Goal: Task Accomplishment & Management: Use online tool/utility

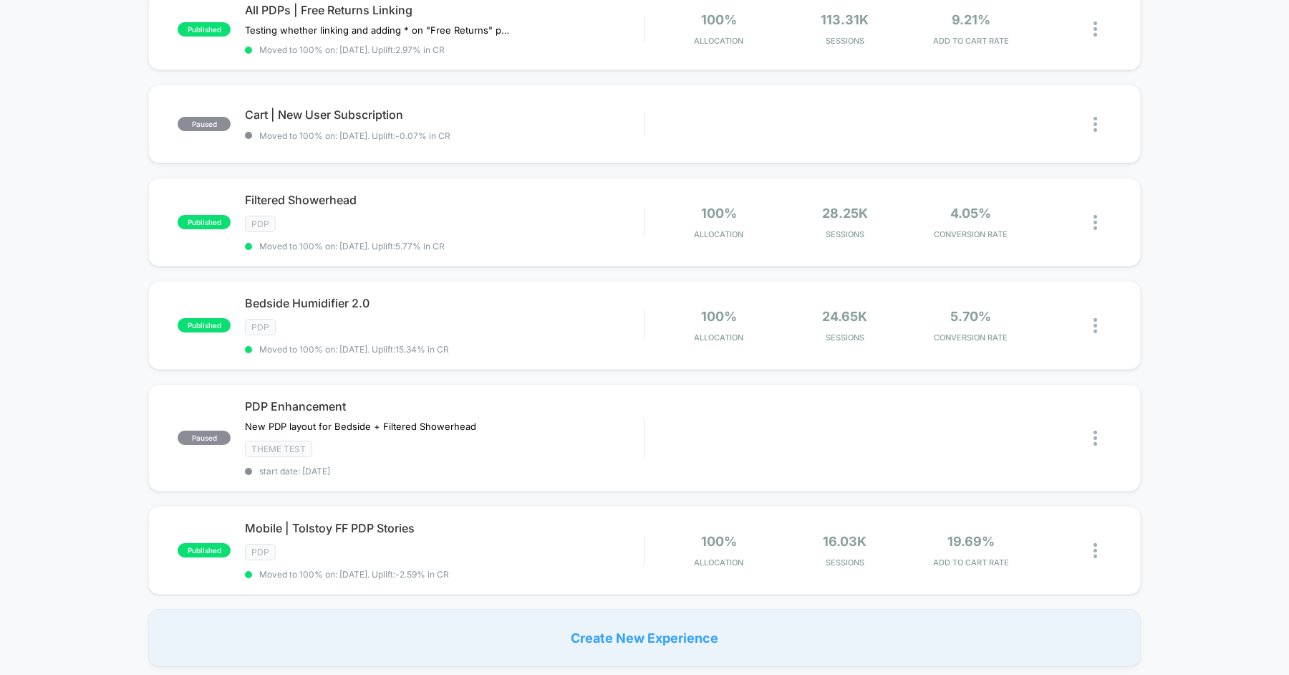
scroll to position [699, 0]
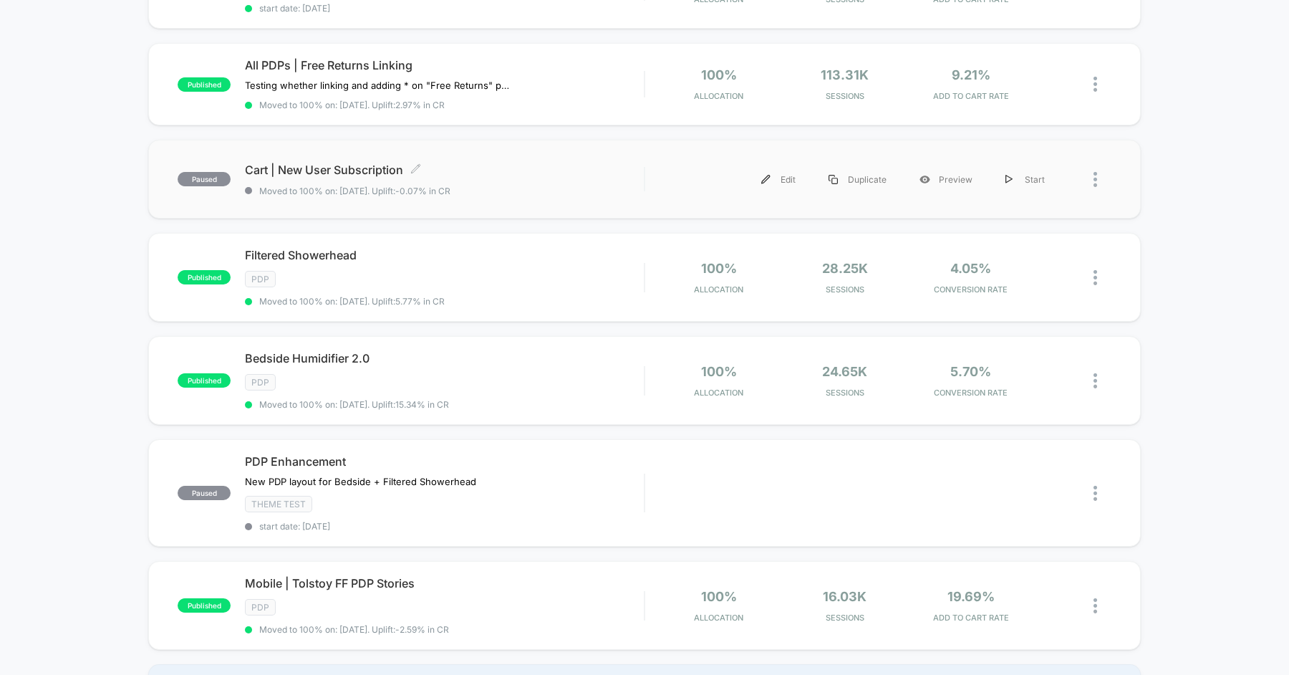
click at [536, 173] on div "Cart | New User Subscription Click to edit experience details Click to edit exp…" at bounding box center [444, 180] width 399 height 34
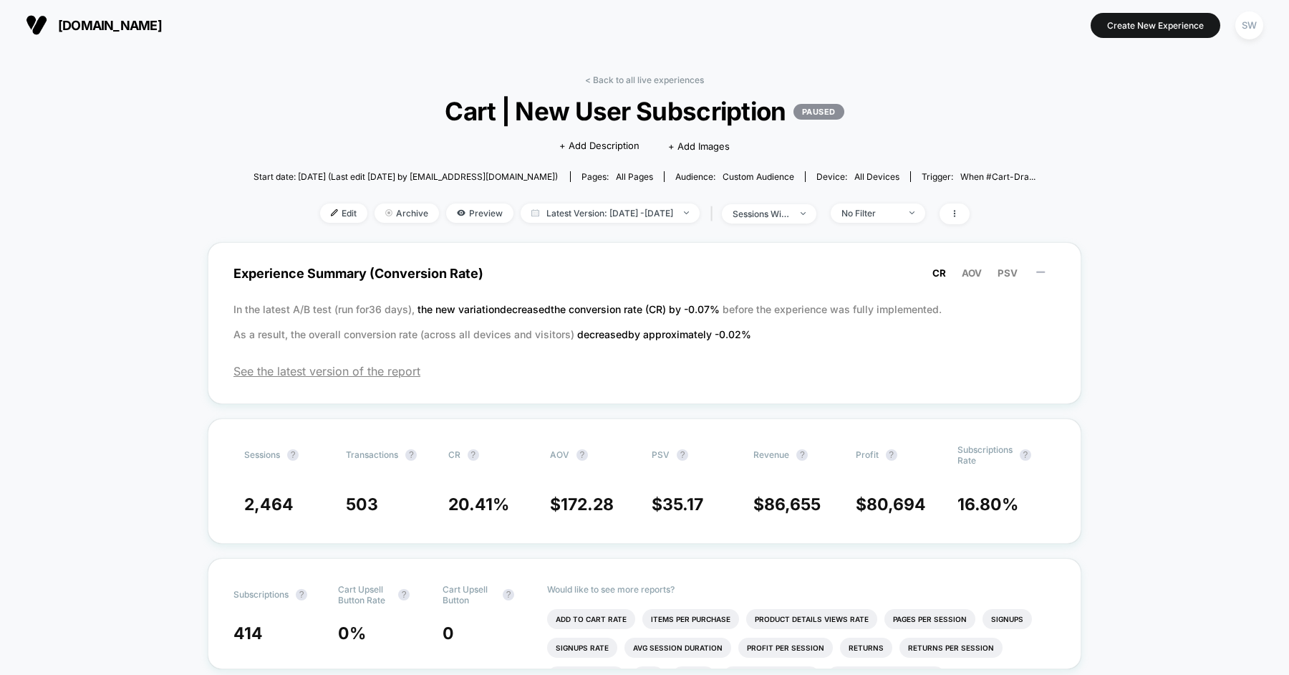
click at [400, 125] on span "Cart | New User Subscription PAUSED" at bounding box center [644, 111] width 704 height 30
click at [332, 211] on span "Edit" at bounding box center [343, 212] width 47 height 19
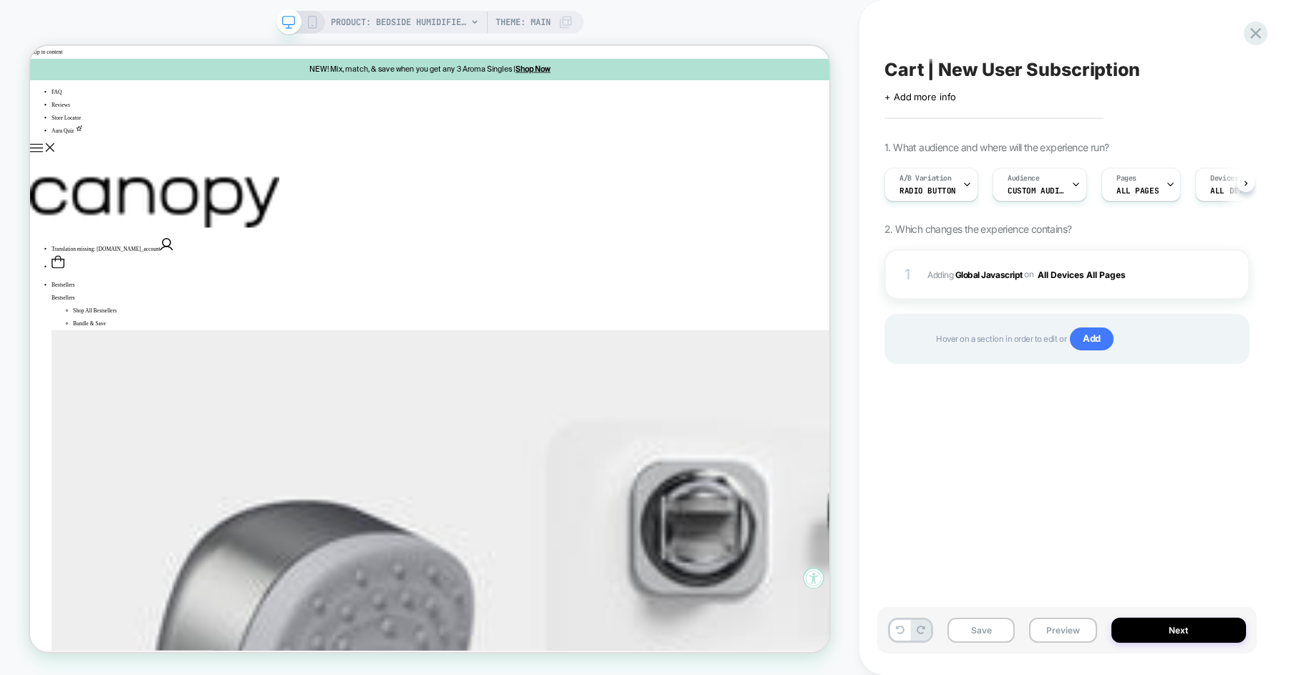
scroll to position [0, 1]
click at [1159, 273] on span "Adding Global Javascript on All Devices All Pages" at bounding box center [1055, 275] width 254 height 18
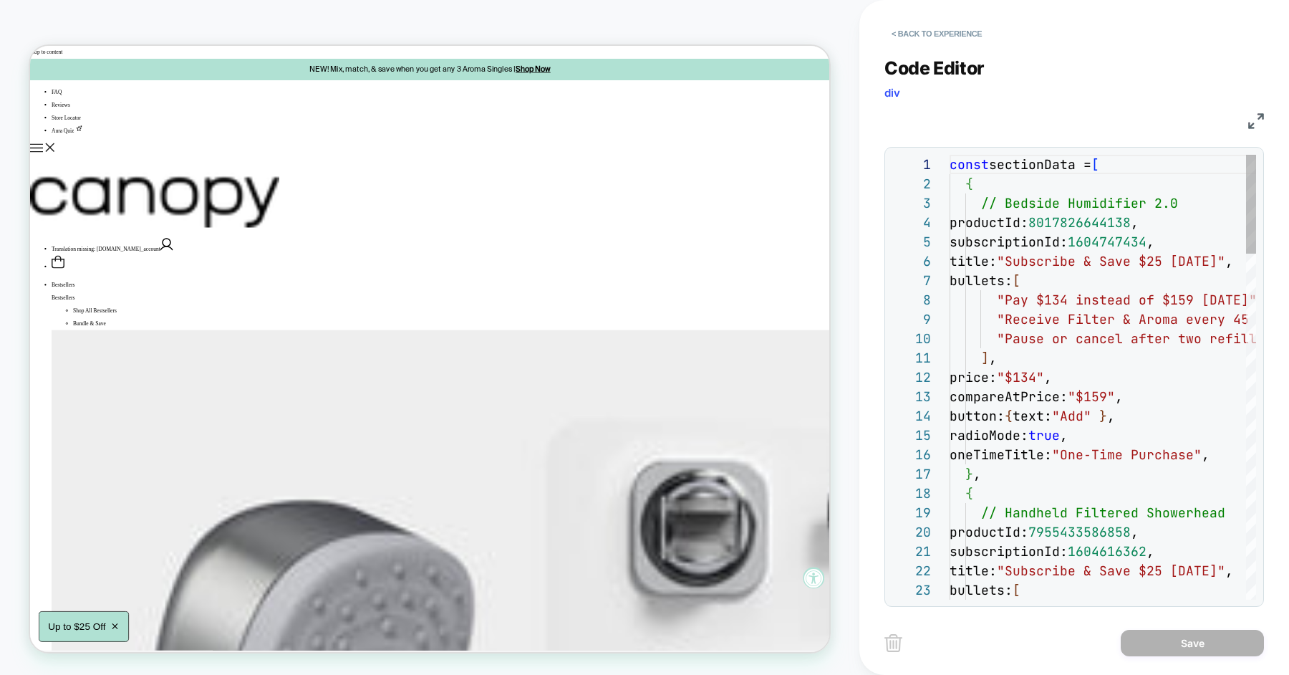
scroll to position [193, 0]
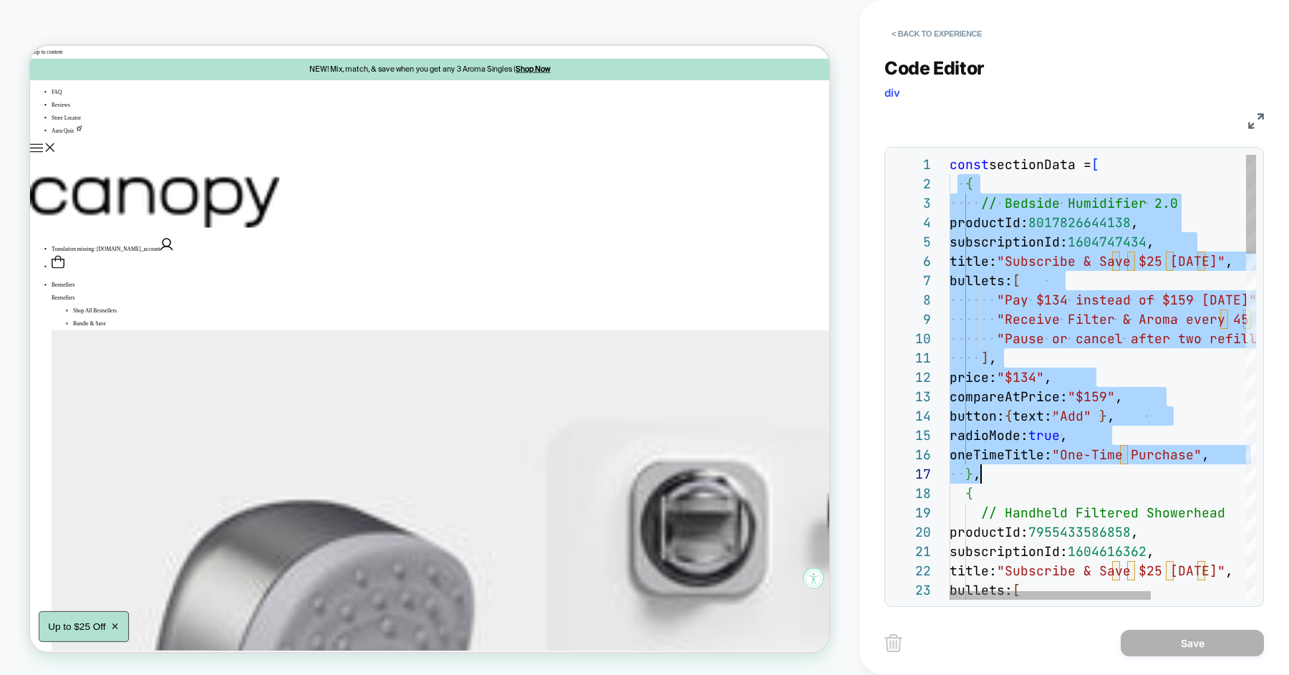
scroll to position [19, 31]
drag, startPoint x: 957, startPoint y: 181, endPoint x: 1019, endPoint y: 468, distance: 293.8
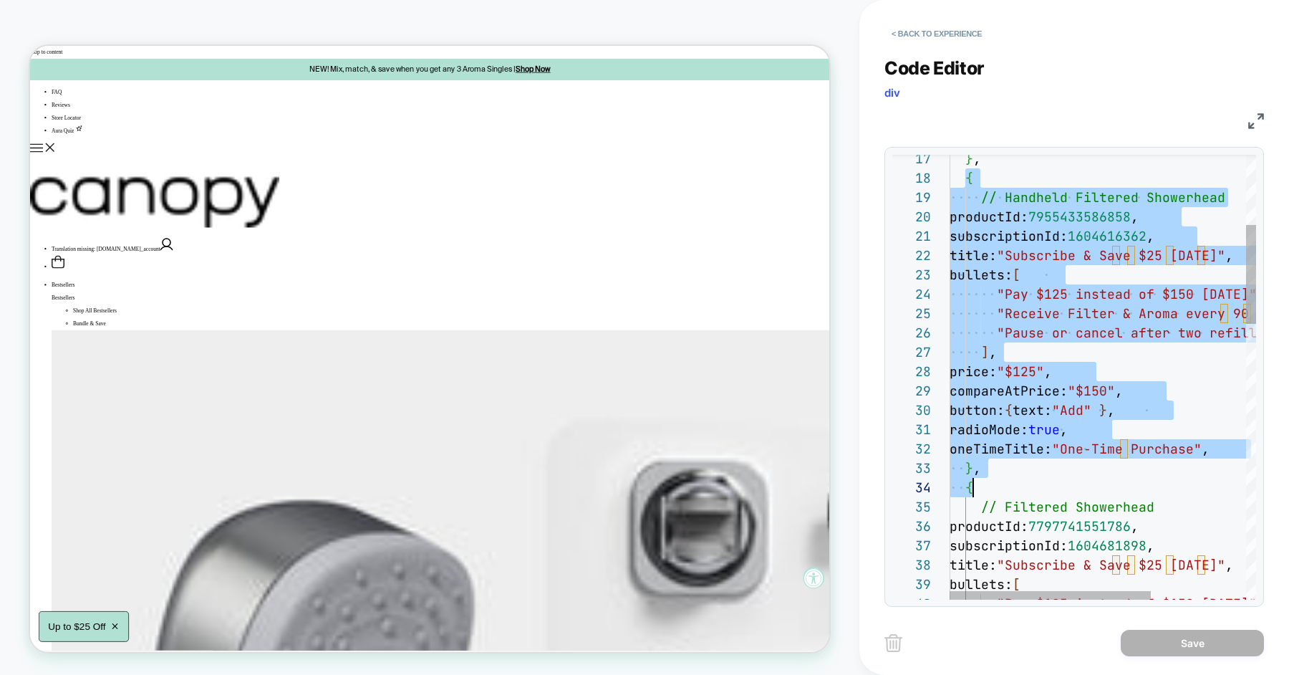
scroll to position [135, 31]
drag, startPoint x: 963, startPoint y: 323, endPoint x: 1042, endPoint y: 476, distance: 172.0
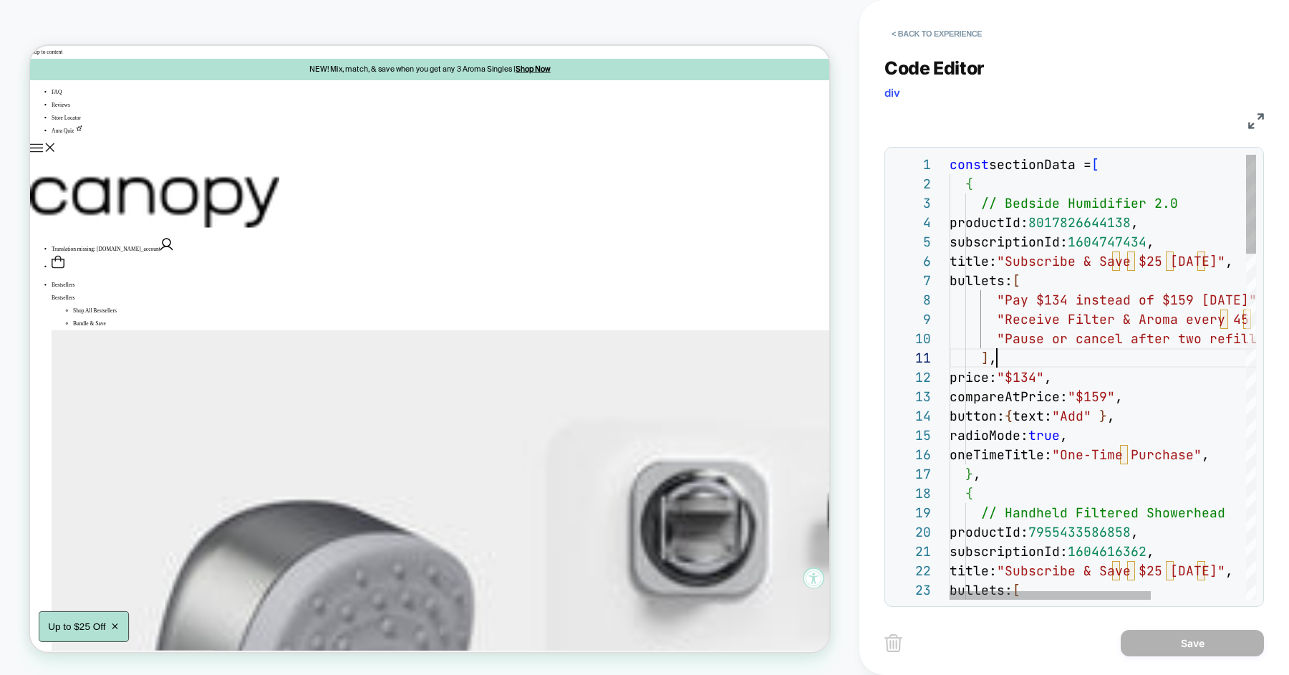
scroll to position [0, 47]
drag, startPoint x: 961, startPoint y: 200, endPoint x: 1189, endPoint y: 196, distance: 227.8
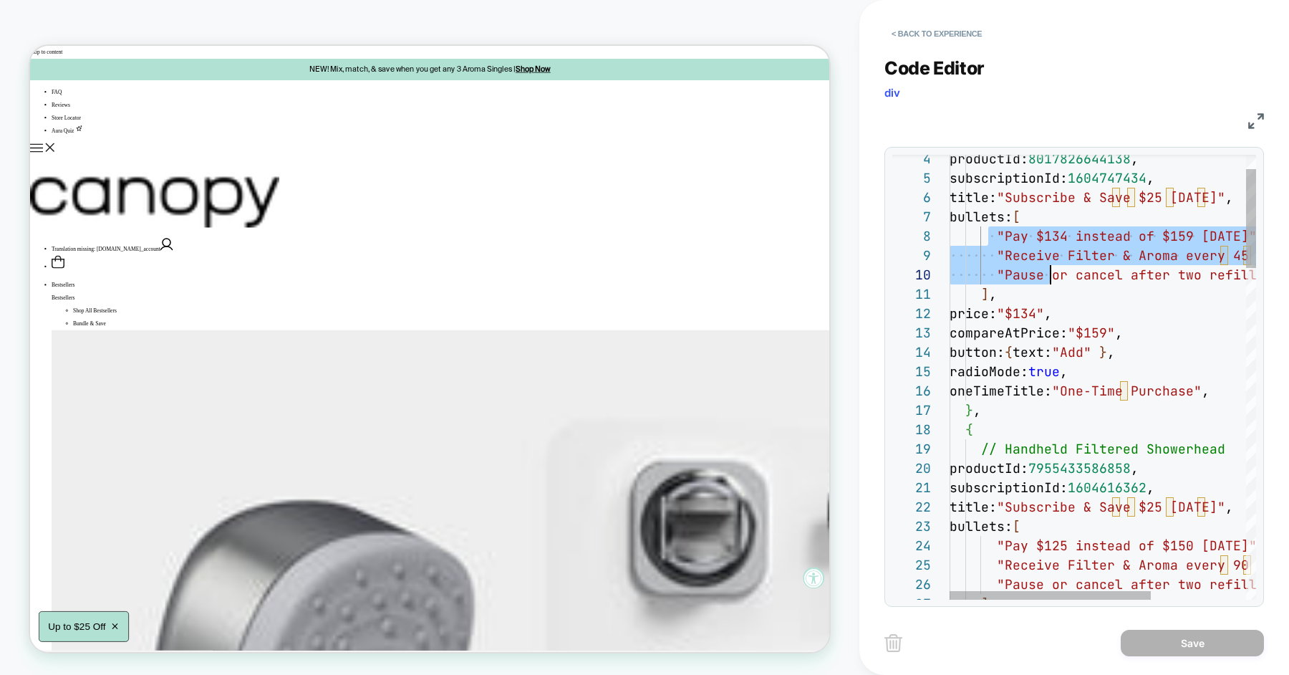
scroll to position [135, 100]
drag, startPoint x: 991, startPoint y: 236, endPoint x: 1046, endPoint y: 276, distance: 68.2
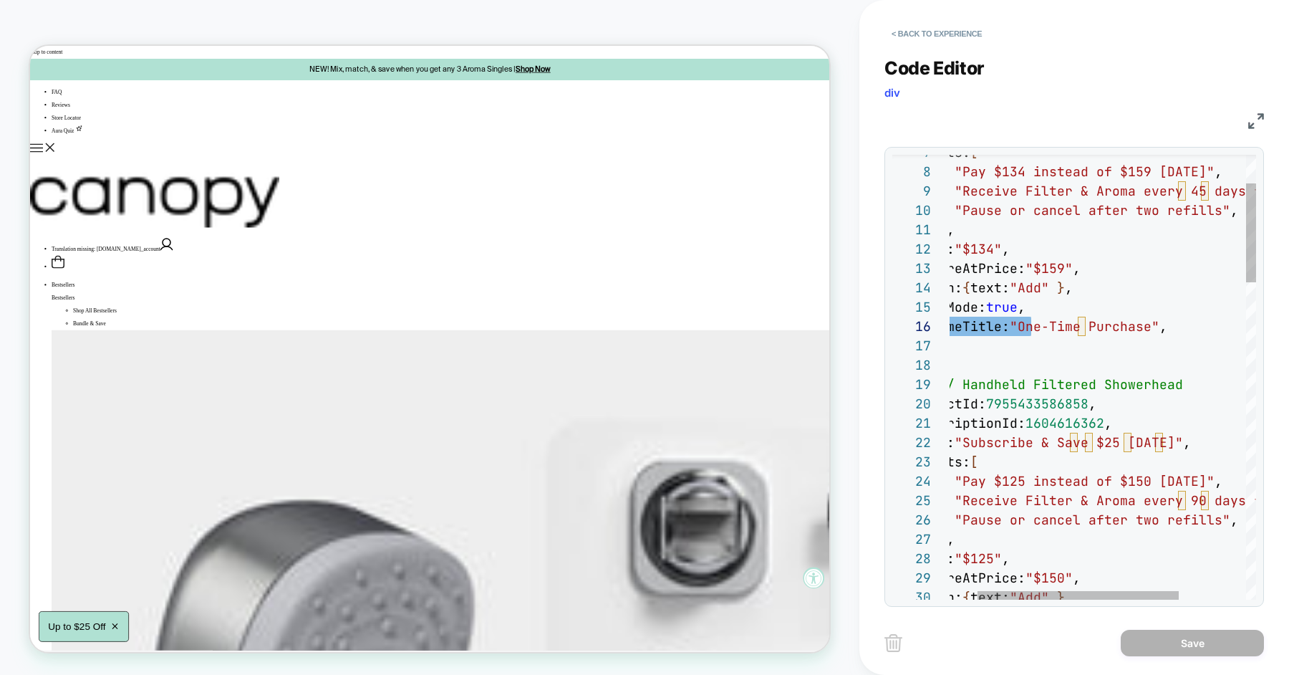
scroll to position [77, 155]
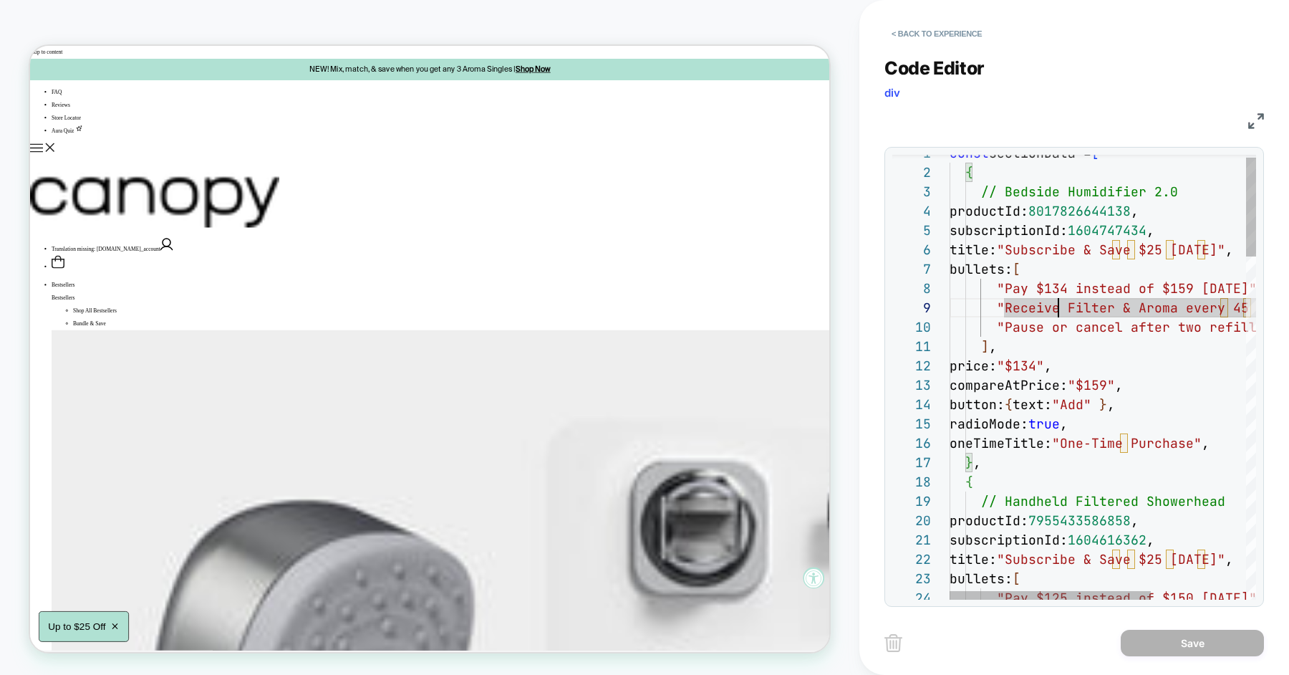
scroll to position [155, 108]
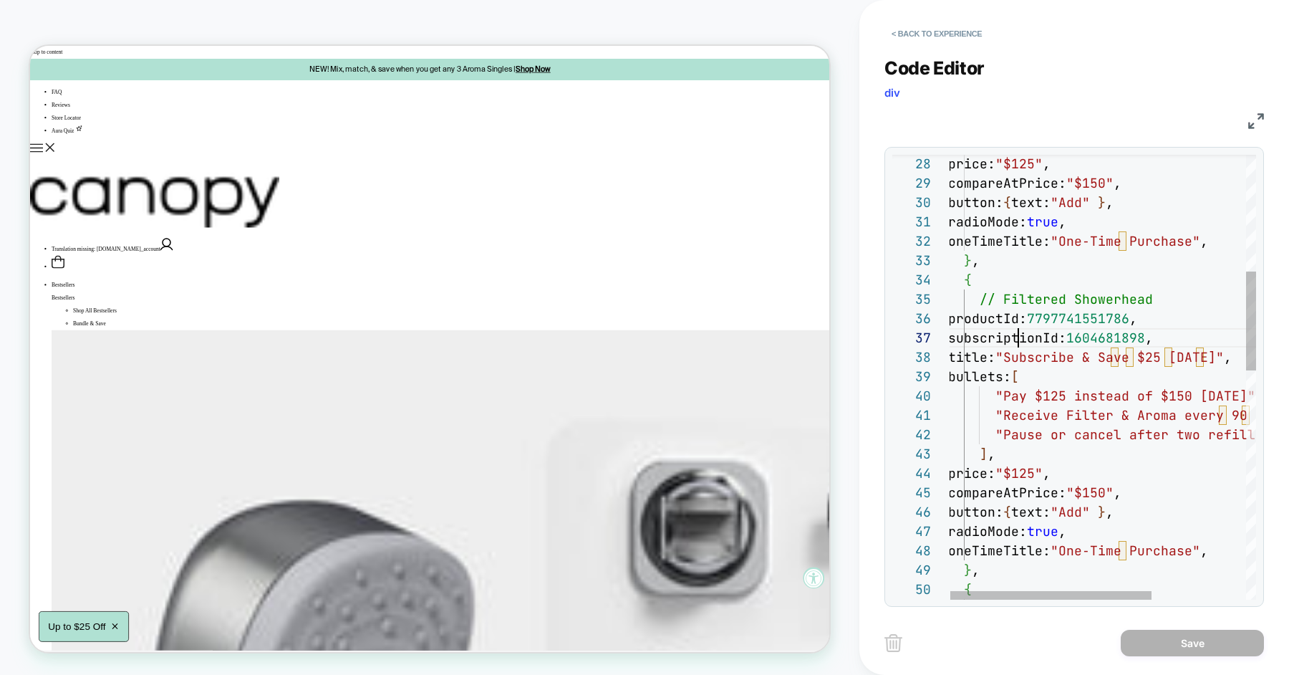
click at [1020, 332] on div "price: "$125" , compareAtPrice: "$150" , button: { text: "Add" } , radioMode: t…" at bounding box center [1173, 628] width 451 height 1992
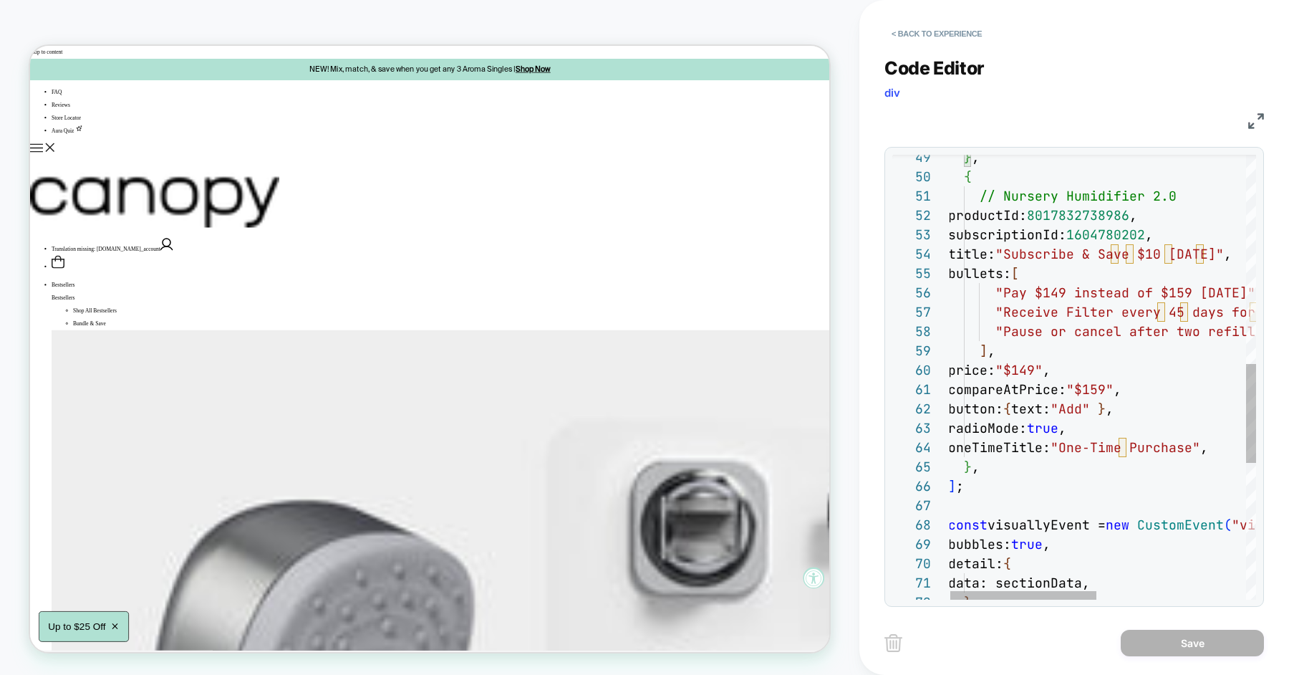
click at [1020, 278] on div "} , { // Nursery Humidifier 2.0 productId: 8017832738986 , subscriptionId: 1604…" at bounding box center [1258, 215] width 621 height 1992
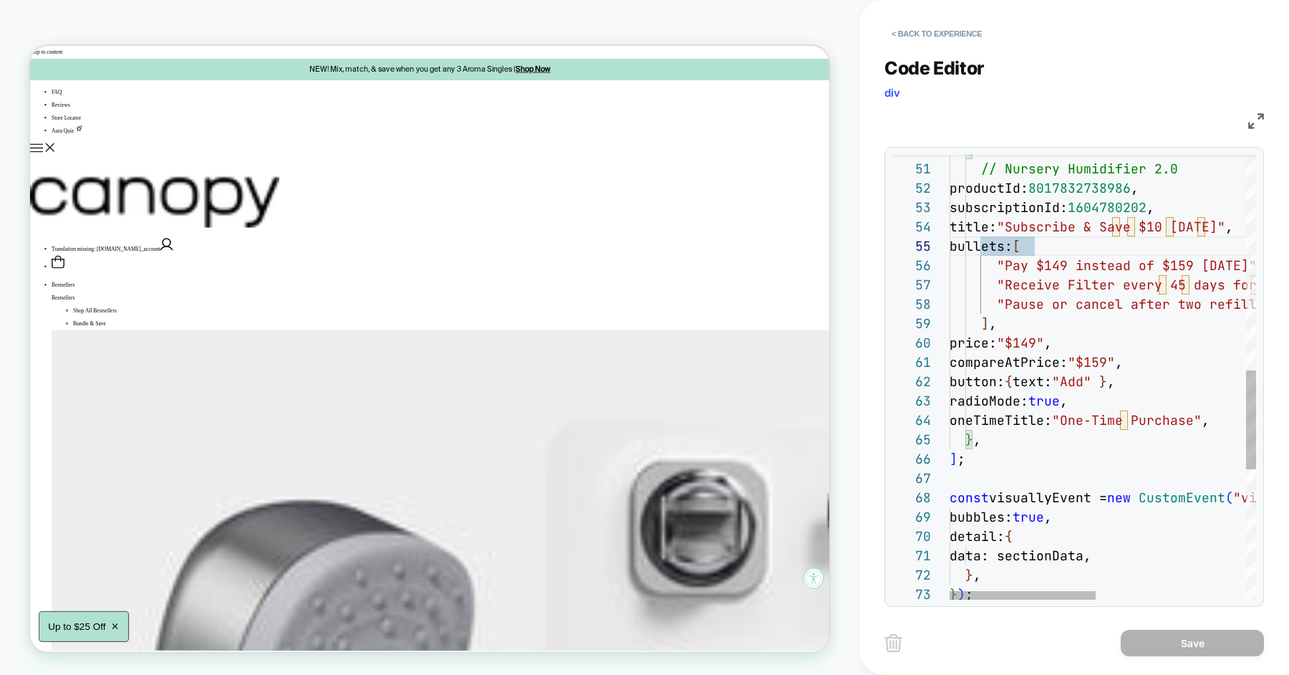
click at [992, 303] on div "{ // Nursery Humidifier 2.0 productId: 8017832738986 , subscriptionId: 16047802…" at bounding box center [1260, 188] width 621 height 1992
click at [994, 432] on div "{ // Nursery Humidifier 2.0 productId: 8017832738986 , subscriptionId: 16047802…" at bounding box center [1260, 188] width 621 height 1992
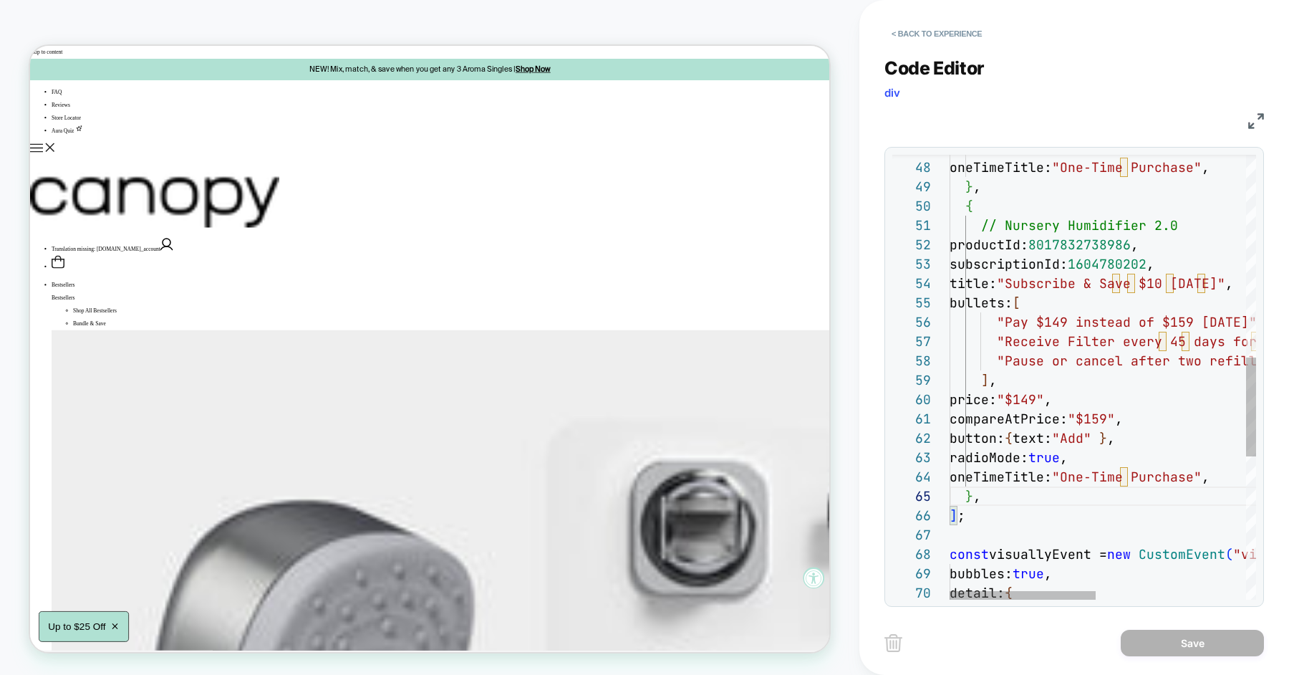
click at [993, 201] on div "{ // Nursery Humidifier 2.0 productId: 8017832738986 , subscriptionId: 16047802…" at bounding box center [1260, 245] width 621 height 1992
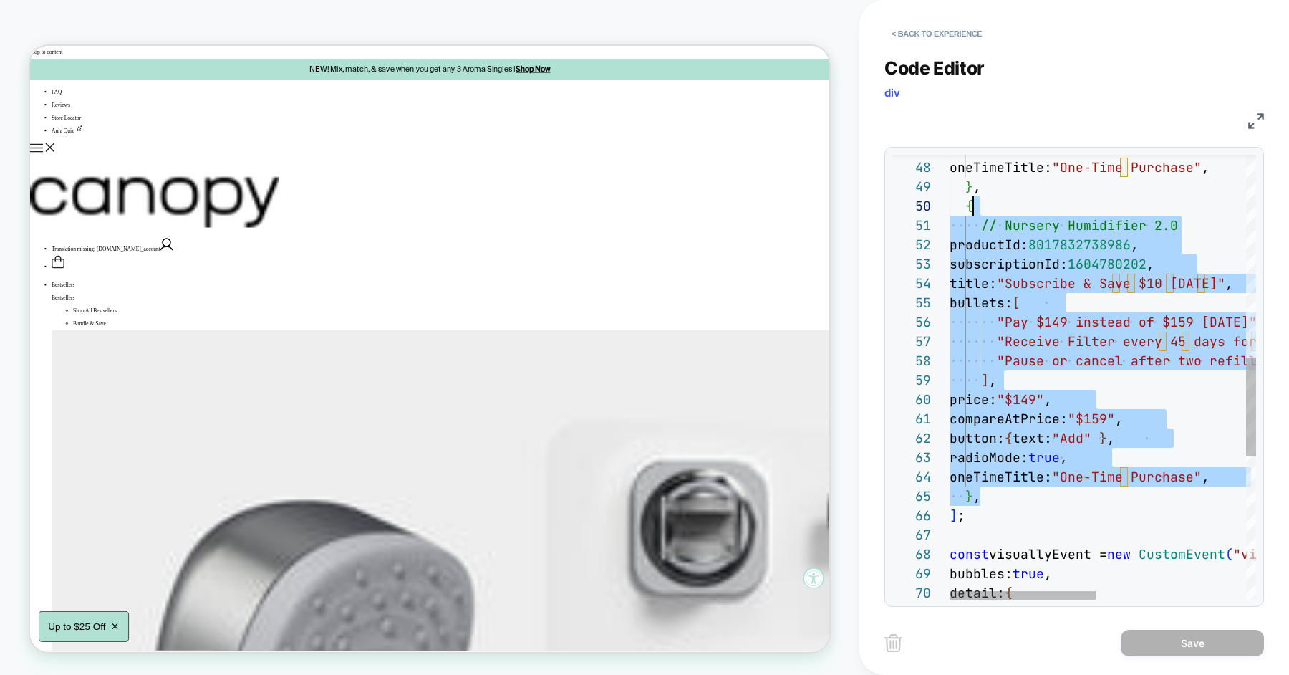
scroll to position [174, 0]
click at [1027, 226] on div "{ // Nursery Humidifier 2.0 productId: 8017832738986 , subscriptionId: 16047802…" at bounding box center [1260, 245] width 621 height 1992
drag, startPoint x: 988, startPoint y: 493, endPoint x: 943, endPoint y: 220, distance: 276.6
click at [950, 216] on div "{ // Nursery Humidifier 2.0 productId: 8017832738986 , subscriptionId: 16047802…" at bounding box center [1260, 245] width 621 height 1992
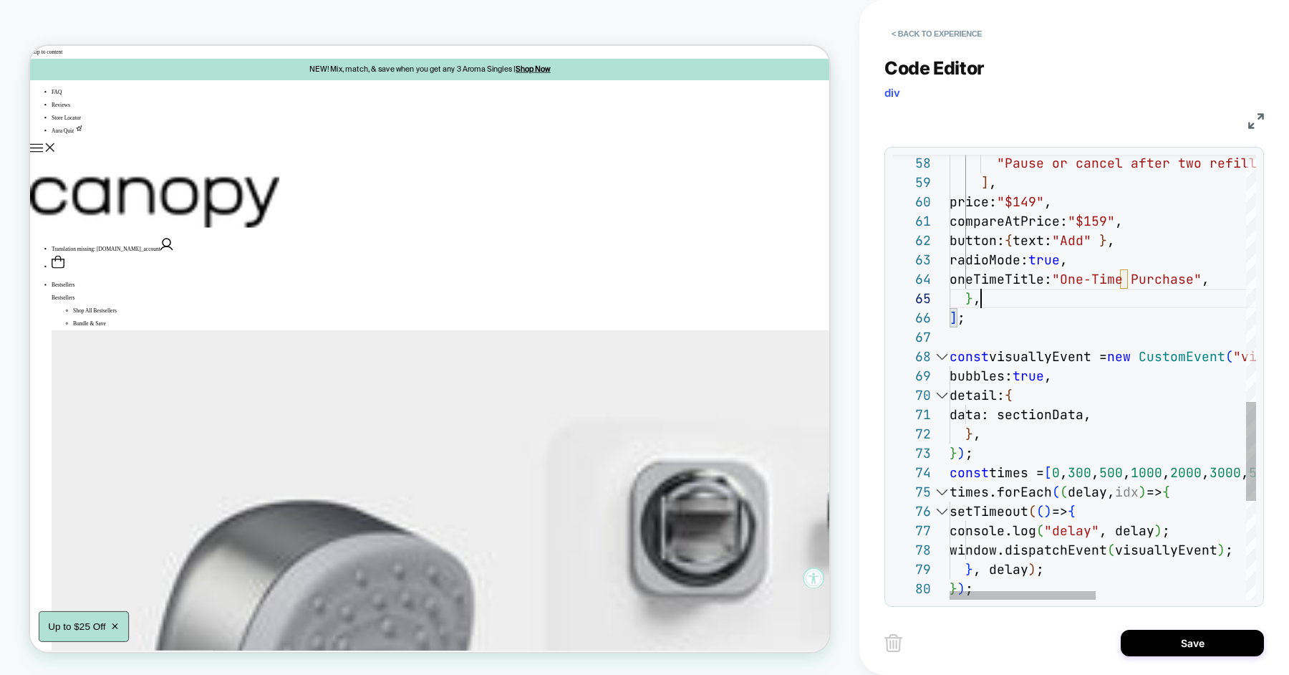
scroll to position [77, 31]
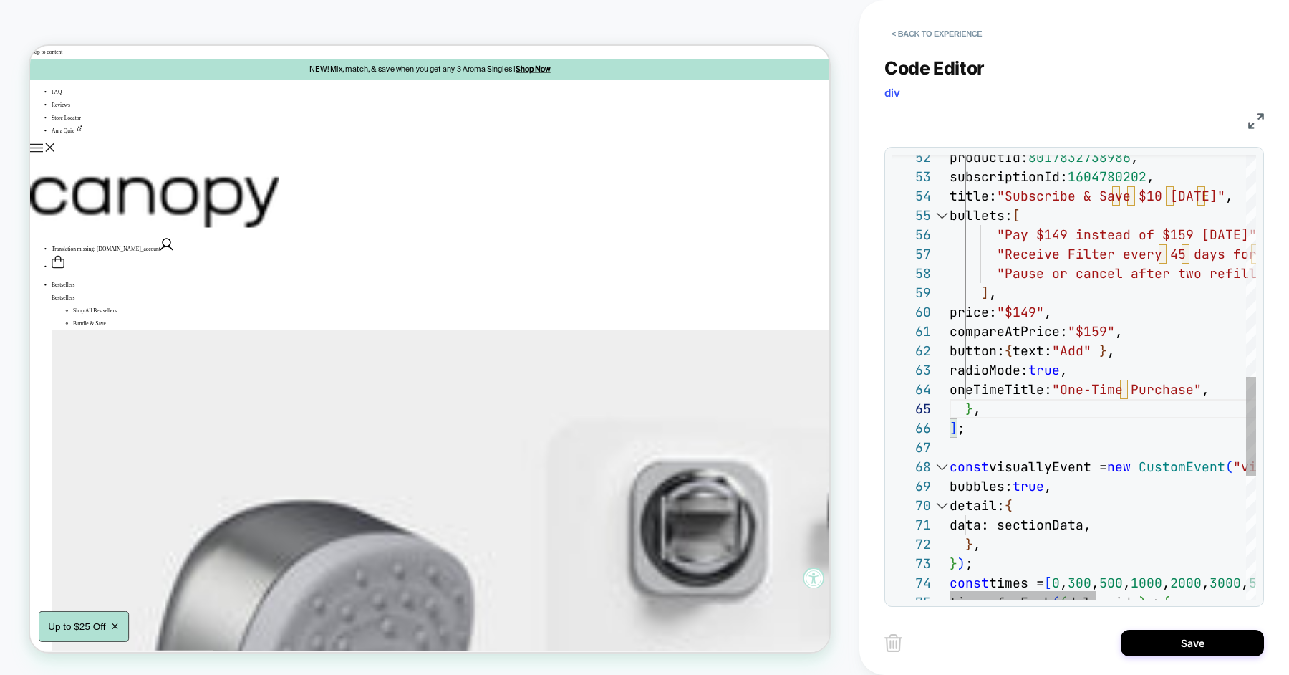
type textarea "**********"
click at [1055, 236] on div "compareAtPrice: "$159" , button: { text: "Add" } , radioMode: true , oneTimeTit…" at bounding box center [1260, 157] width 621 height 1992
click at [1176, 233] on div "compareAtPrice: "$159" , button: { text: "Add" } , radioMode: true , oneTimeTit…" at bounding box center [1260, 157] width 621 height 1992
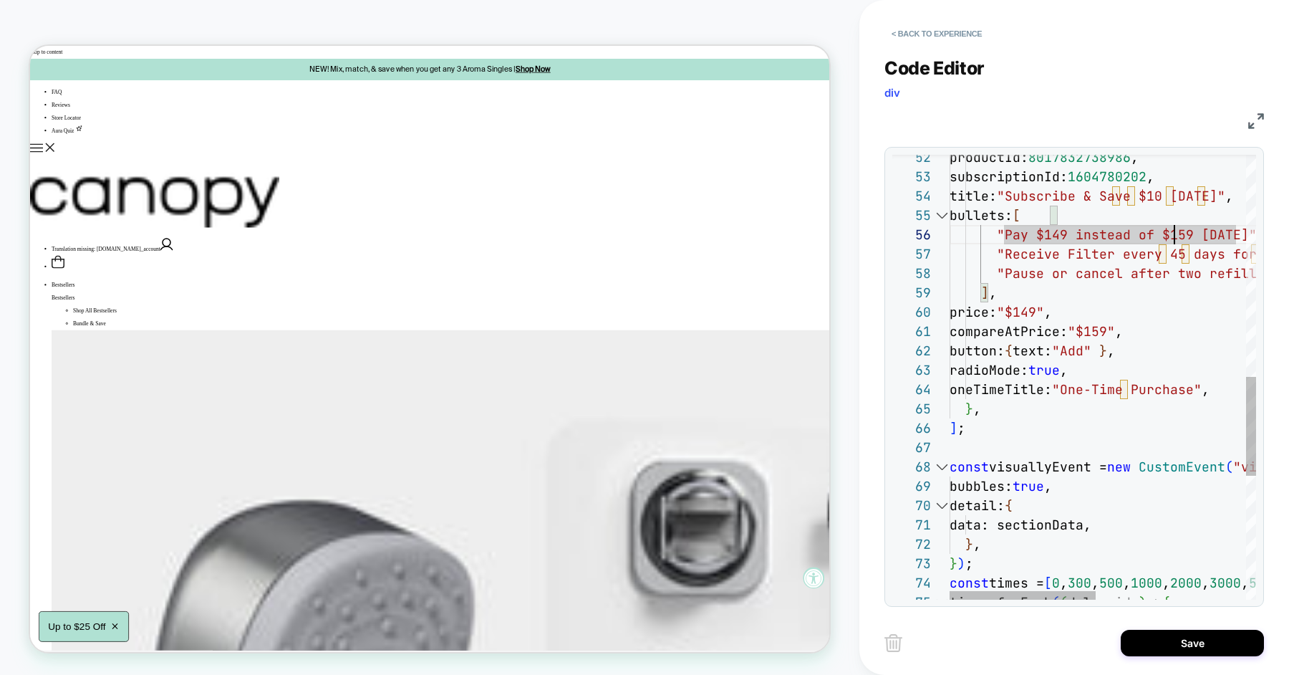
scroll to position [97, 240]
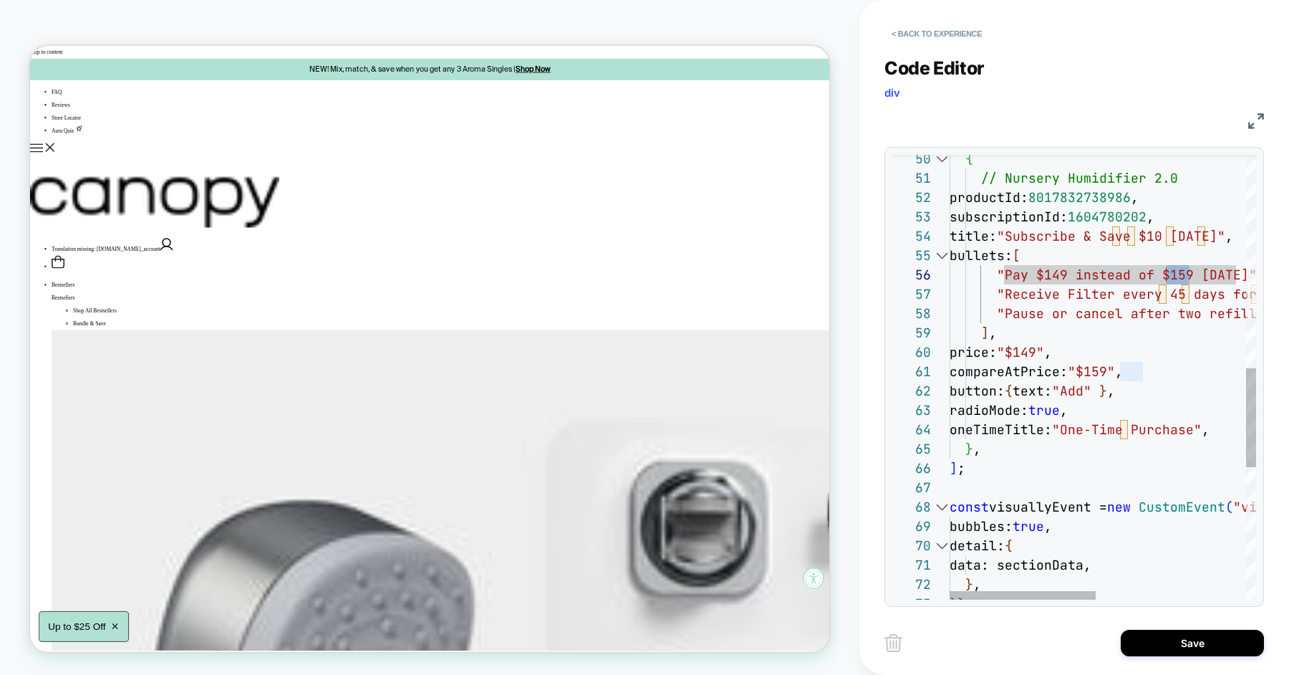
click at [1121, 198] on div "compareAtPrice: "$159" , button: { text: "Add" } , radioMode: true , oneTimeTit…" at bounding box center [1260, 197] width 621 height 1992
click at [1121, 209] on div "compareAtPrice: "$159" , button: { text: "Add" } , radioMode: true , oneTimeTit…" at bounding box center [1260, 197] width 621 height 1992
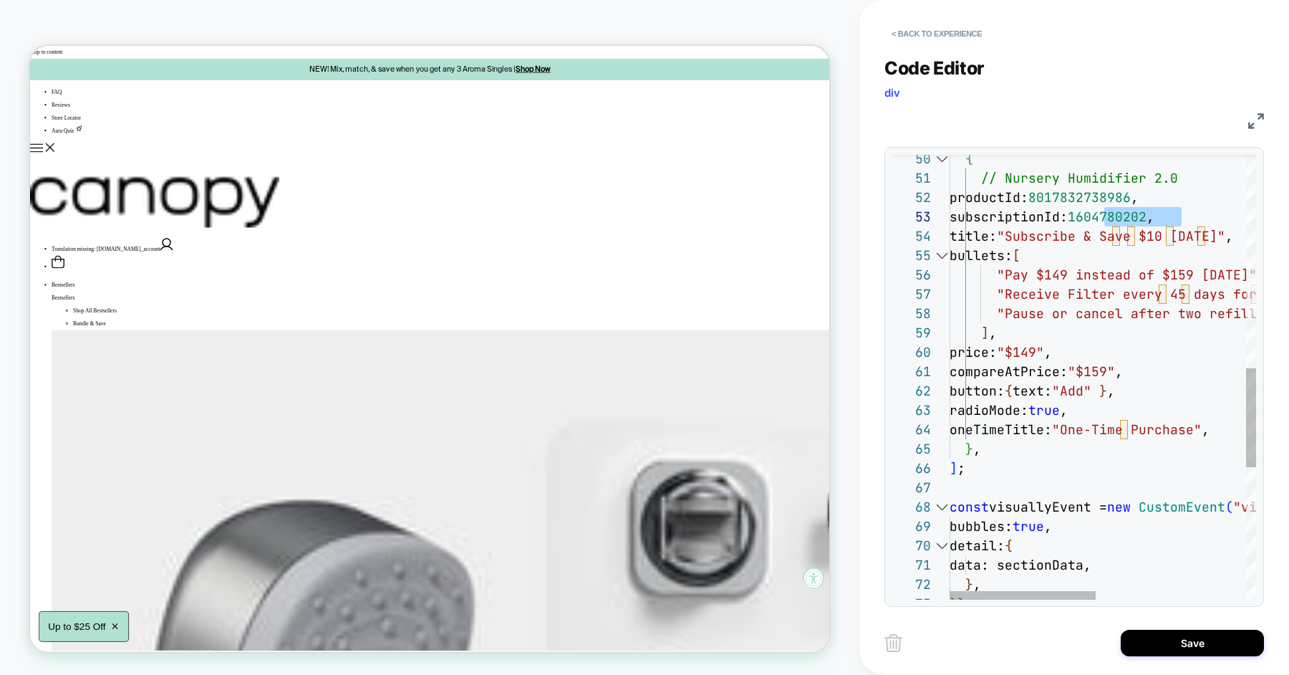
scroll to position [38, 170]
click at [926, 31] on button "< Back to experience" at bounding box center [937, 33] width 105 height 23
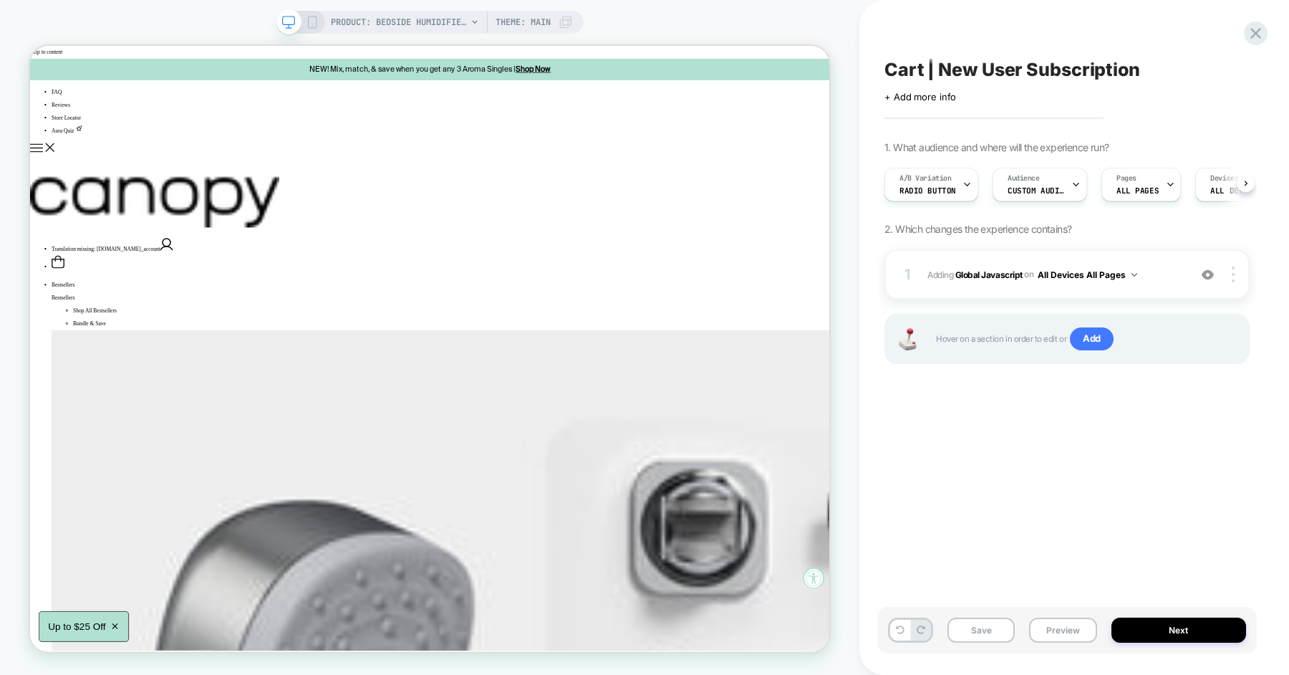
scroll to position [0, 1]
click at [1068, 629] on button "Preview" at bounding box center [1062, 629] width 67 height 25
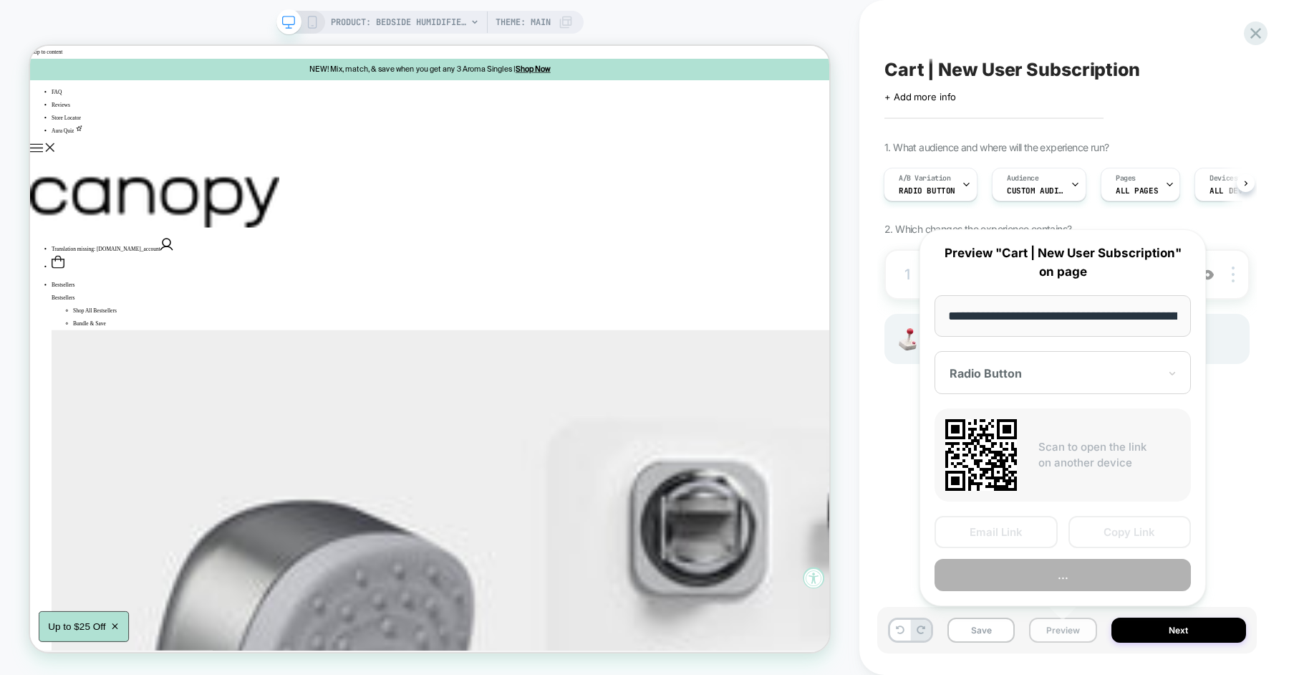
scroll to position [0, 102]
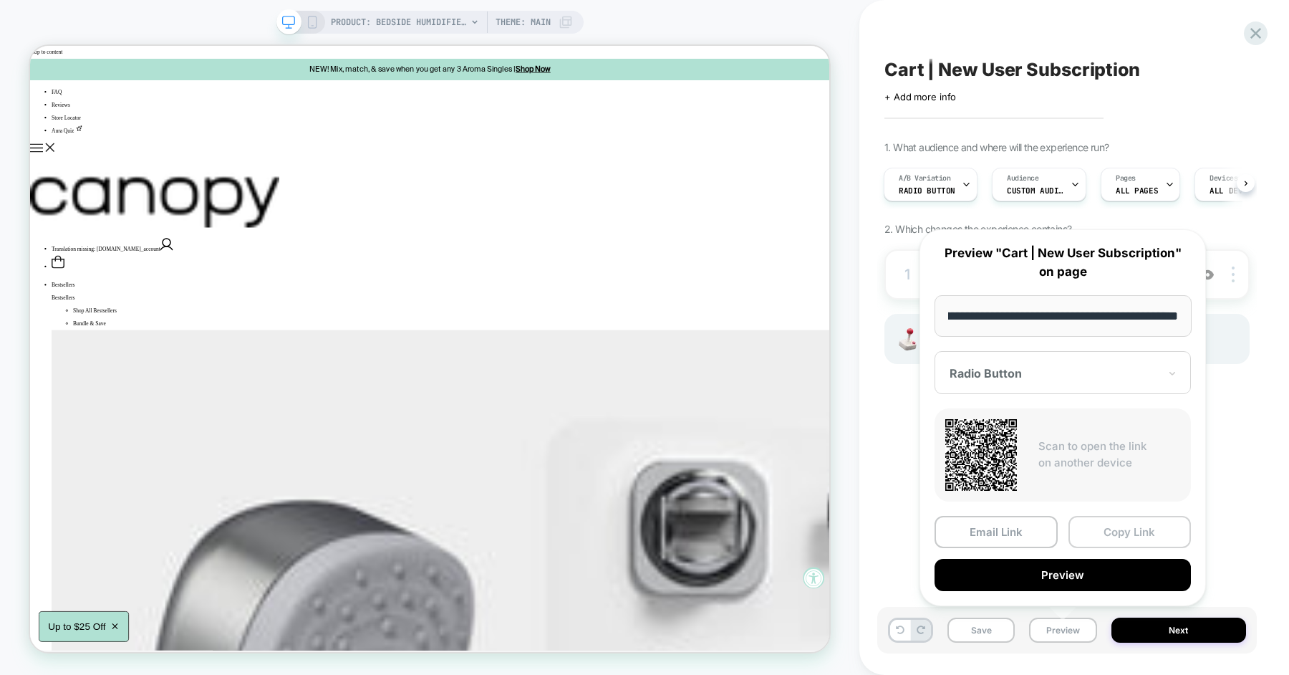
click at [1089, 536] on button "Copy Link" at bounding box center [1130, 532] width 123 height 32
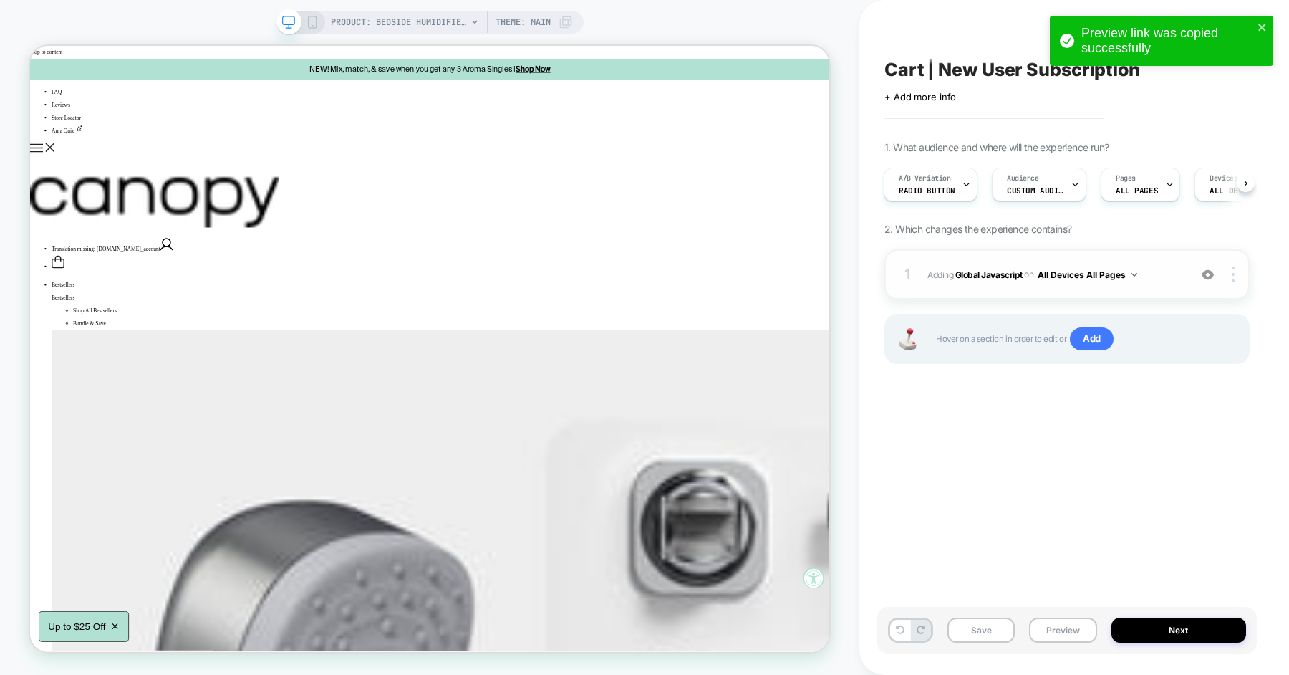
click at [1149, 269] on span "Adding Global Javascript on All Devices All Pages" at bounding box center [1055, 275] width 254 height 18
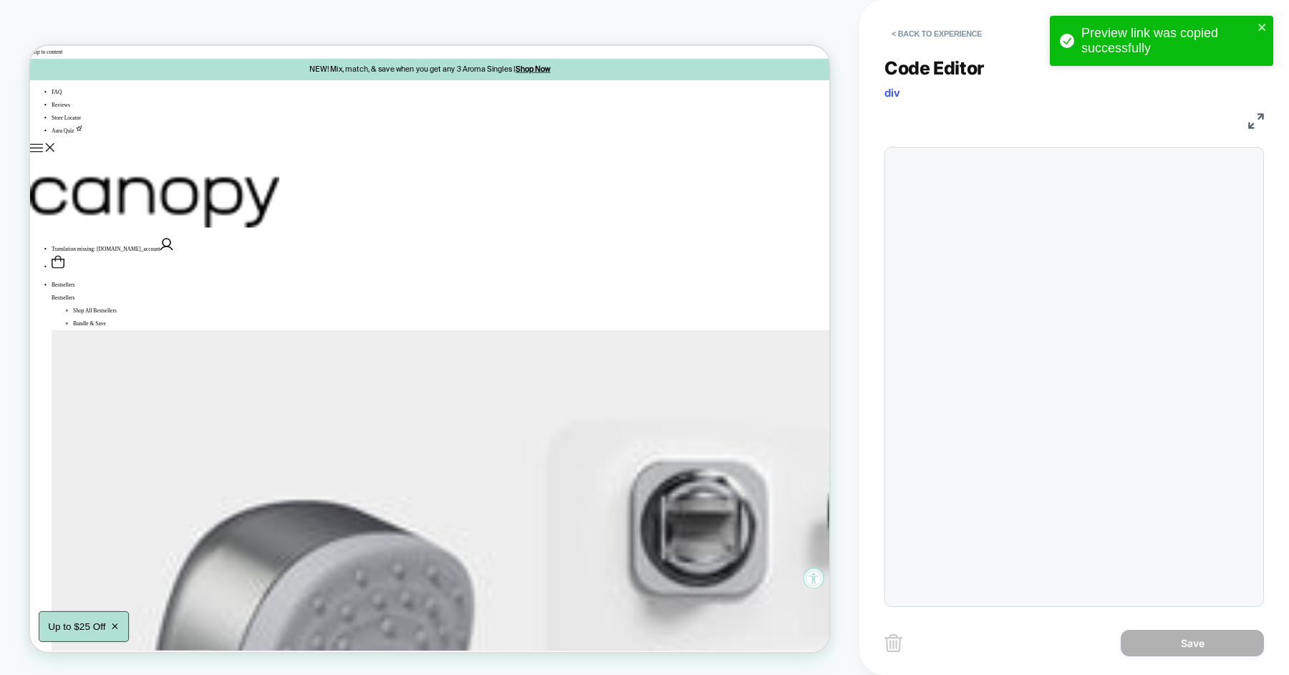
scroll to position [193, 0]
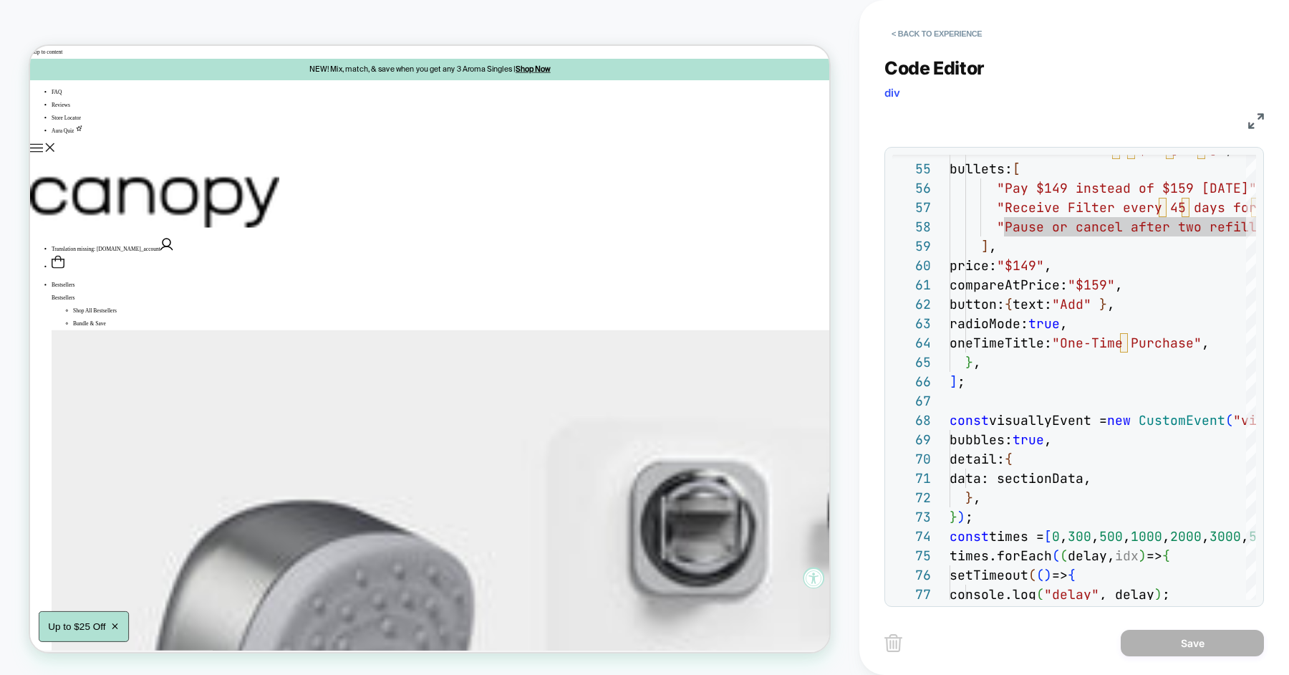
click at [1037, 216] on div "console.log ( "delay" , delay ) ; setTimeout ( ( ) => { times.forEach ( ( delay…" at bounding box center [1260, 111] width 621 height 1992
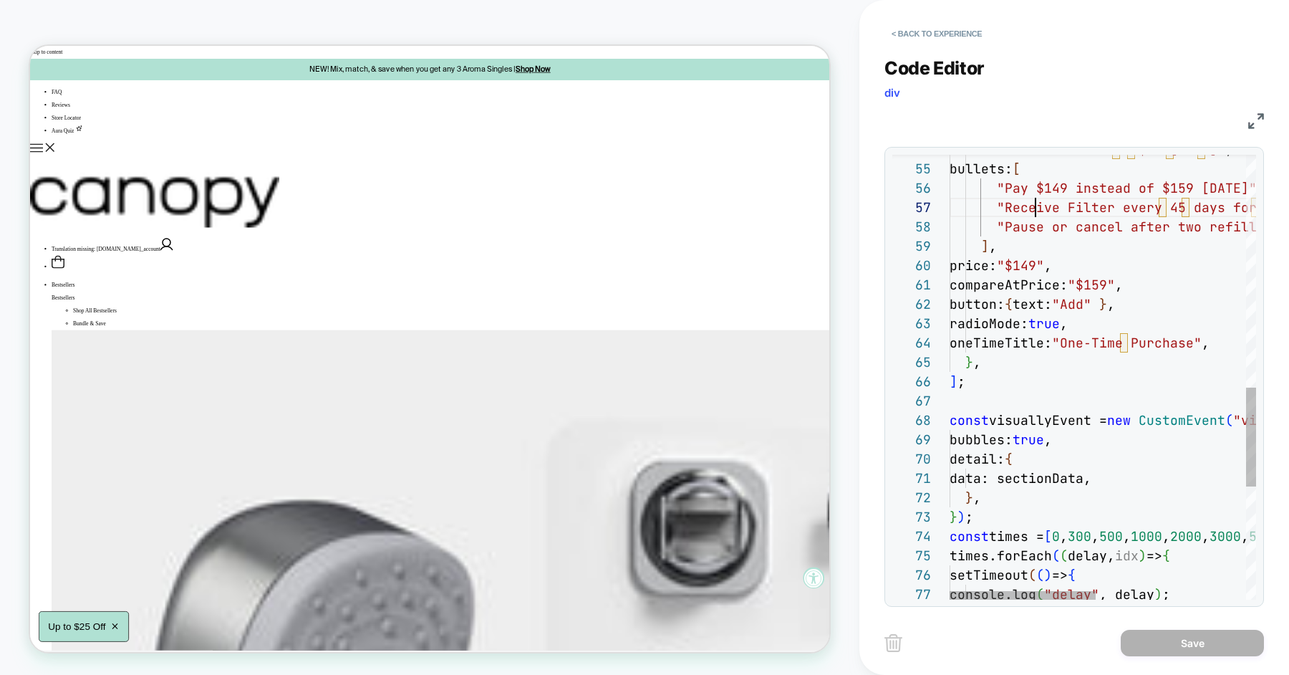
click at [1047, 197] on div "console.log ( "delay" , delay ) ; setTimeout ( ( ) => { times.forEach ( ( delay…" at bounding box center [1260, 111] width 621 height 1992
click at [1050, 186] on div "console.log ( "delay" , delay ) ; setTimeout ( ( ) => { times.forEach ( ( delay…" at bounding box center [1260, 111] width 621 height 1992
click at [1183, 189] on div "console.log ( "delay" , delay ) ; setTimeout ( ( ) => { times.forEach ( ( delay…" at bounding box center [1260, 111] width 621 height 1992
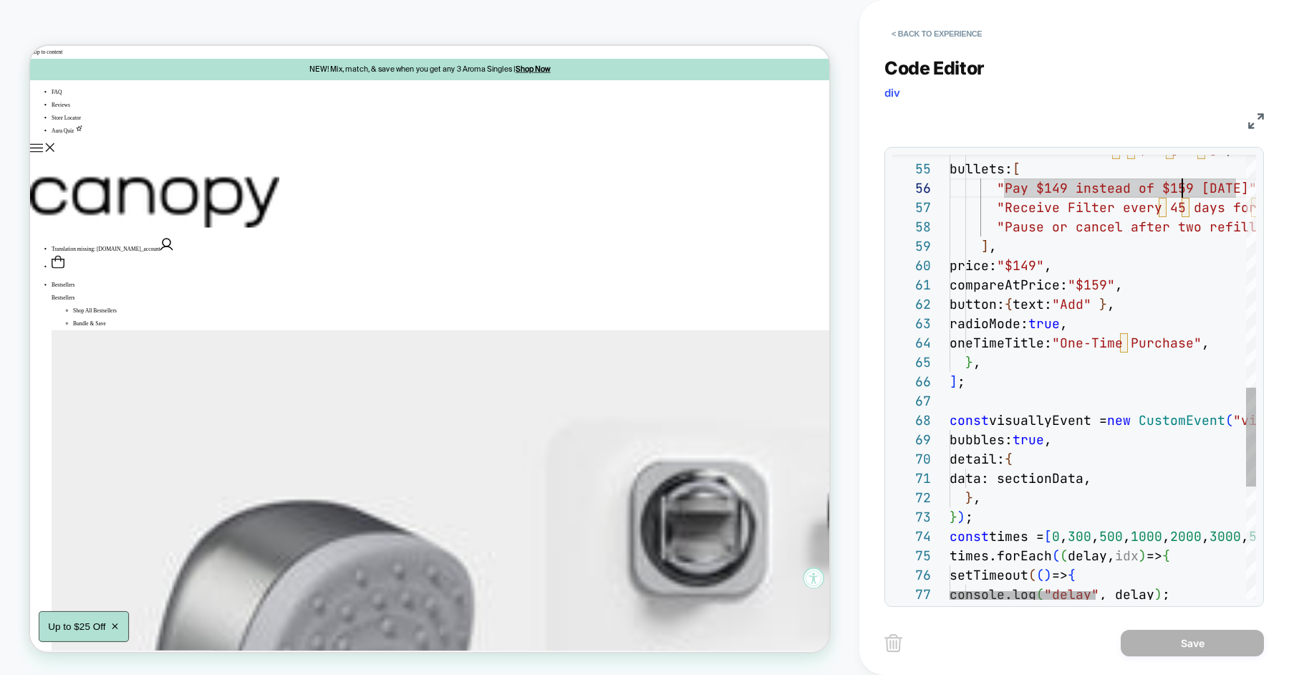
click at [1183, 189] on div "console.log ( "delay" , delay ) ; setTimeout ( ( ) => { times.forEach ( ( delay…" at bounding box center [1260, 111] width 621 height 1992
click at [1076, 291] on div "console.log ( "delay" , delay ) ; setTimeout ( ( ) => { times.forEach ( ( delay…" at bounding box center [1260, 111] width 621 height 1992
type textarea "**********"
click at [1048, 305] on div "console.log ( "delay" , delay ) ; setTimeout ( ( ) => { times.forEach ( ( delay…" at bounding box center [1260, 111] width 621 height 1992
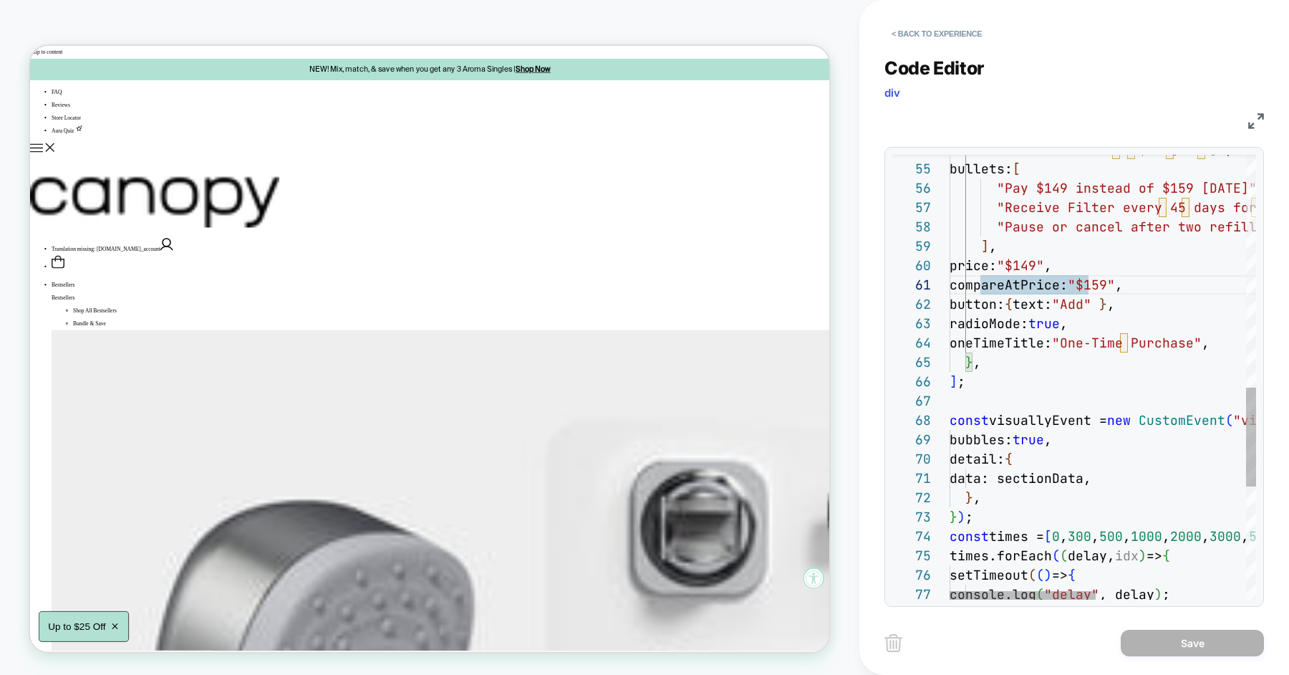
scroll to position [19, 100]
click at [950, 35] on button "< Back to experience" at bounding box center [937, 33] width 105 height 23
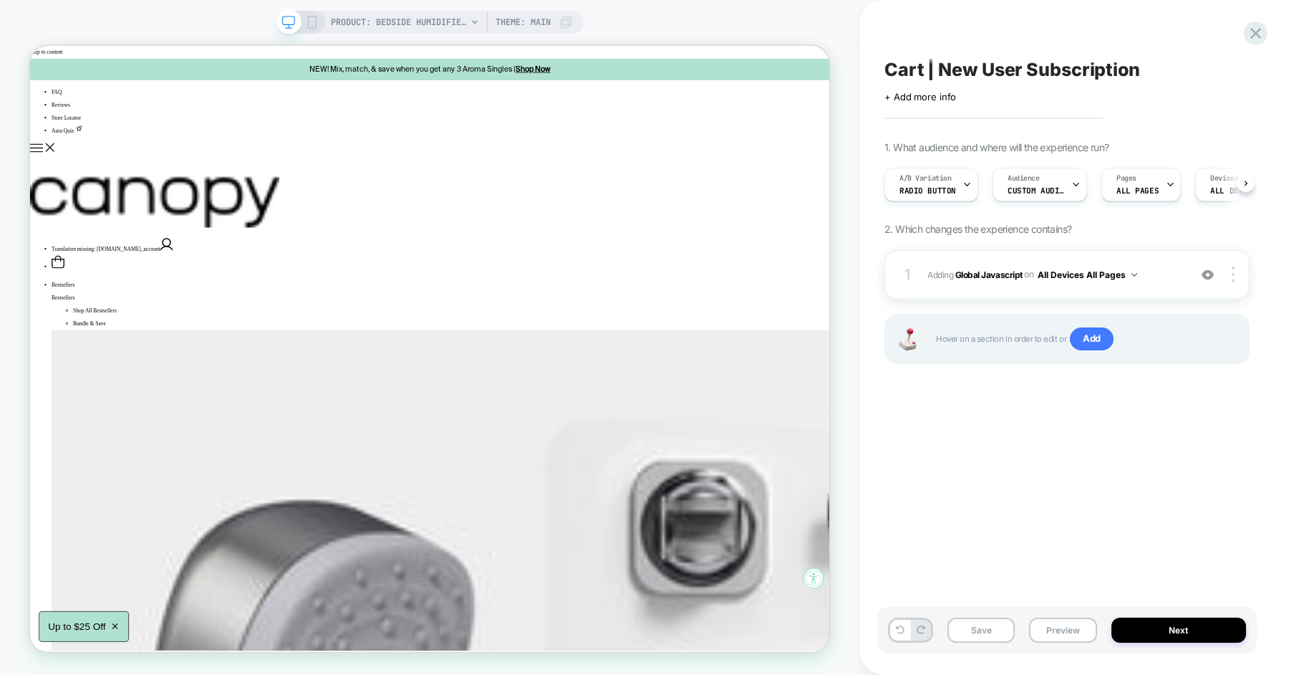
scroll to position [0, 1]
